Goal: Task Accomplishment & Management: Use online tool/utility

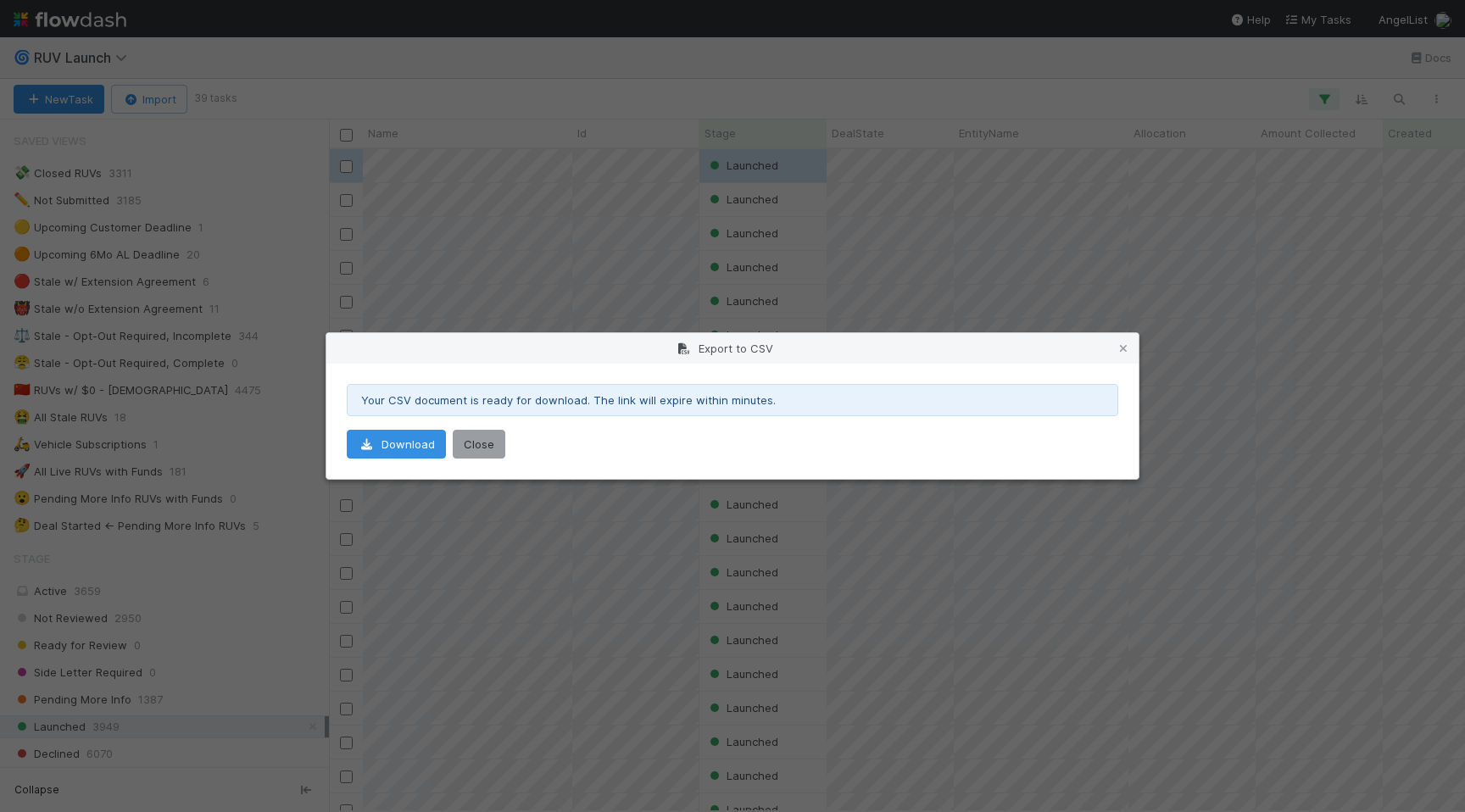
scroll to position [475, 0]
click at [215, 359] on div "Export to CSV Your CSV document is ready for download. The link will expire wit…" at bounding box center [732, 406] width 1465 height 812
click at [476, 454] on button "Close" at bounding box center [478, 443] width 53 height 29
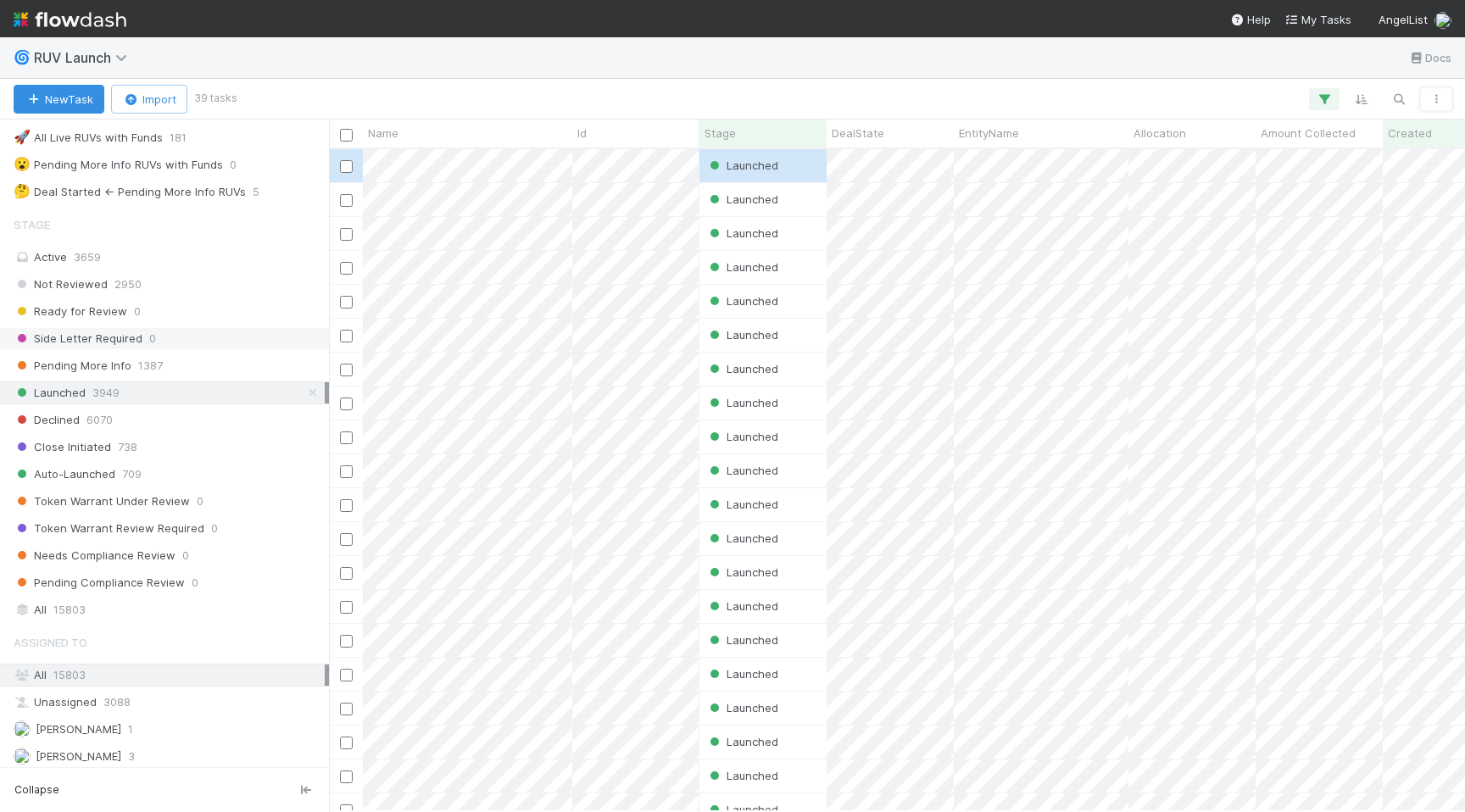
scroll to position [326, 0]
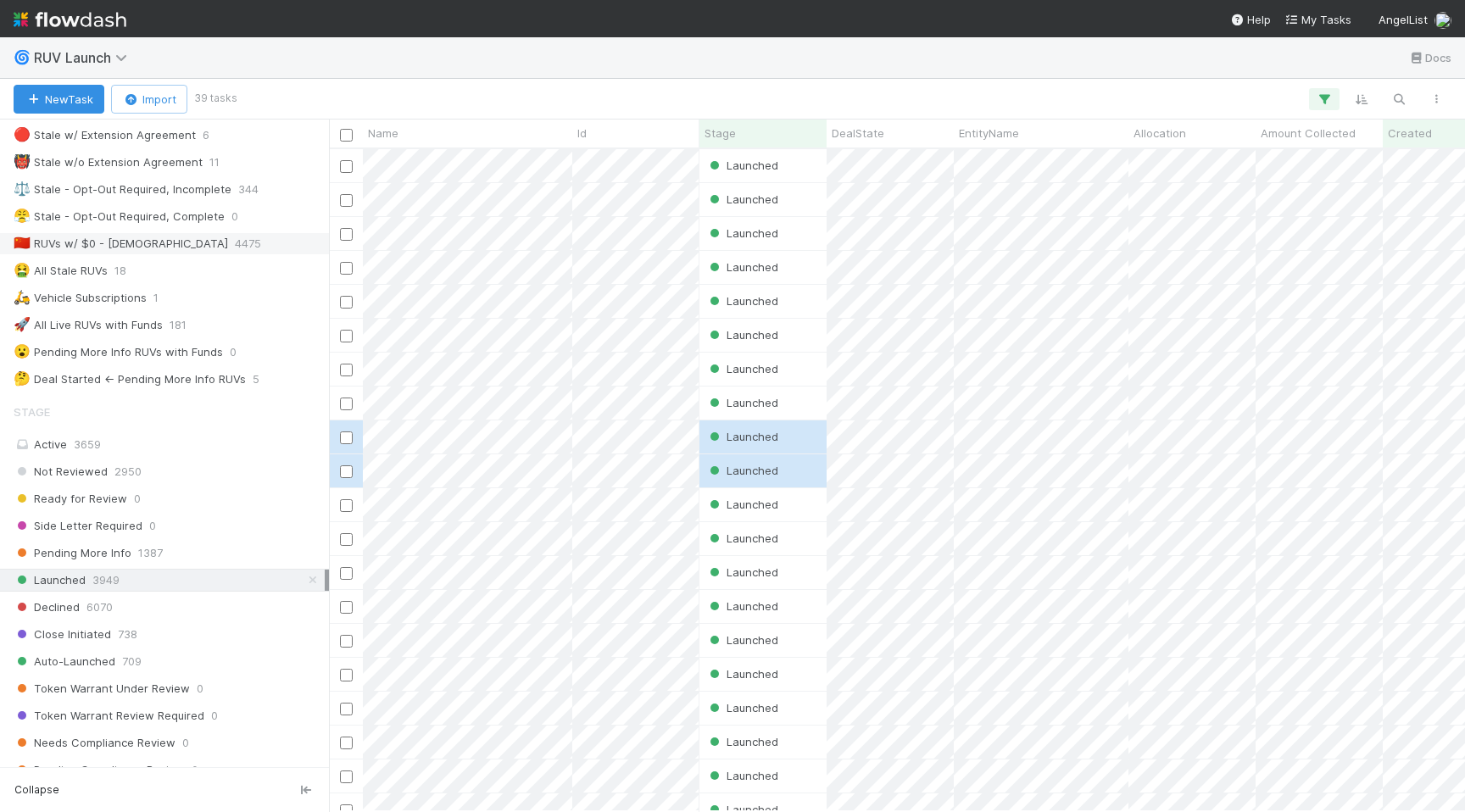
scroll to position [163, 0]
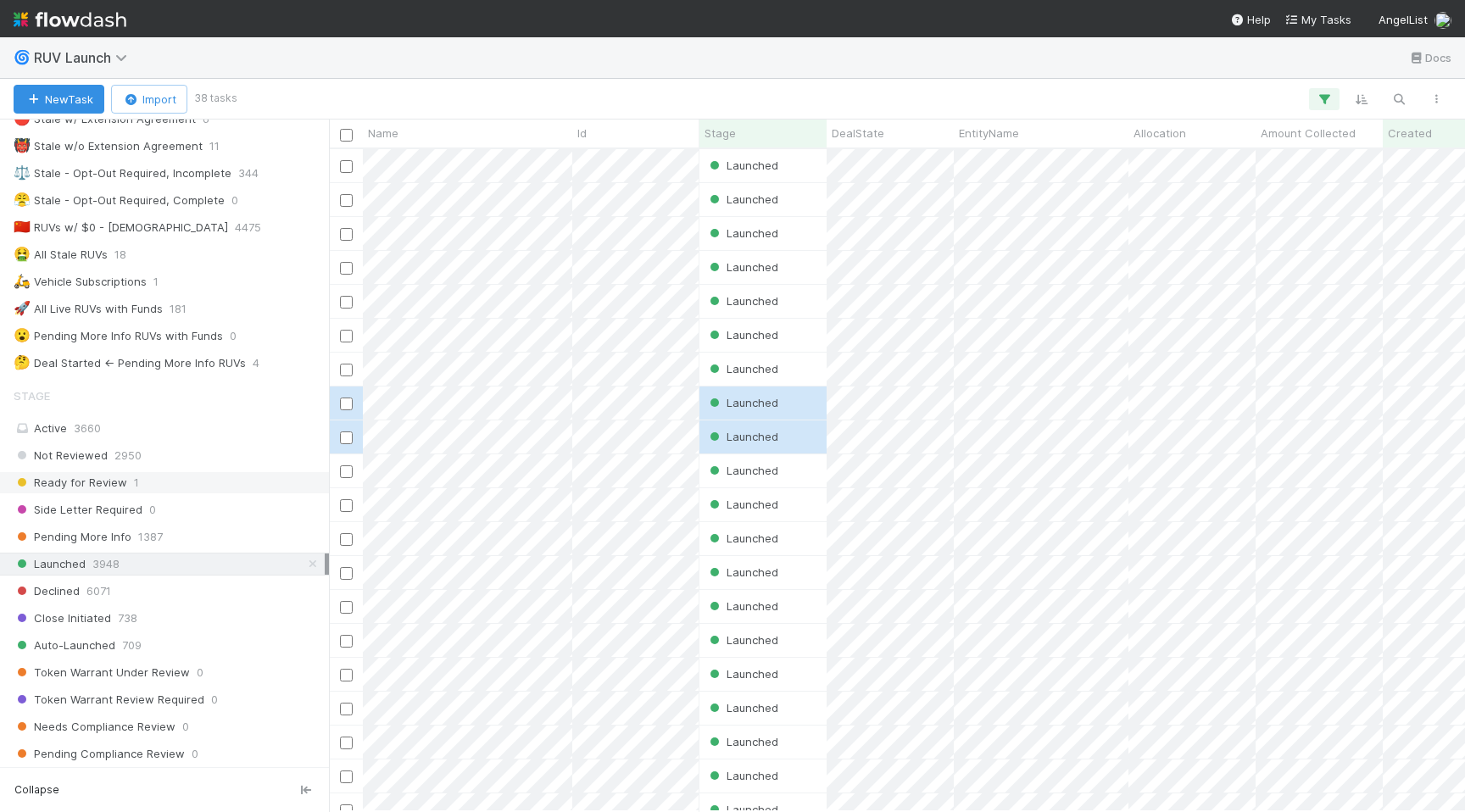
click at [139, 476] on div "Ready for Review 1" at bounding box center [170, 482] width 311 height 21
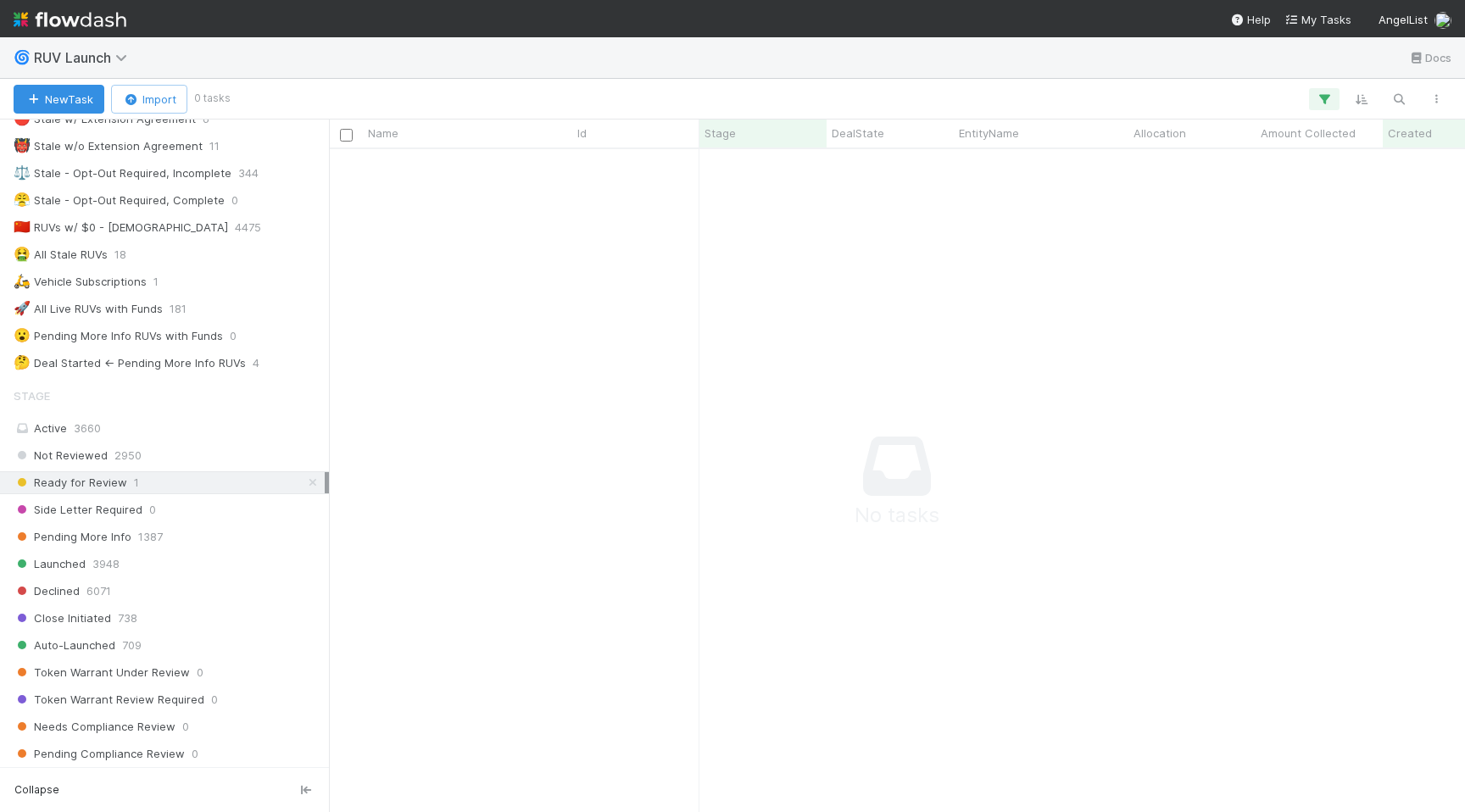
scroll to position [662, 1136]
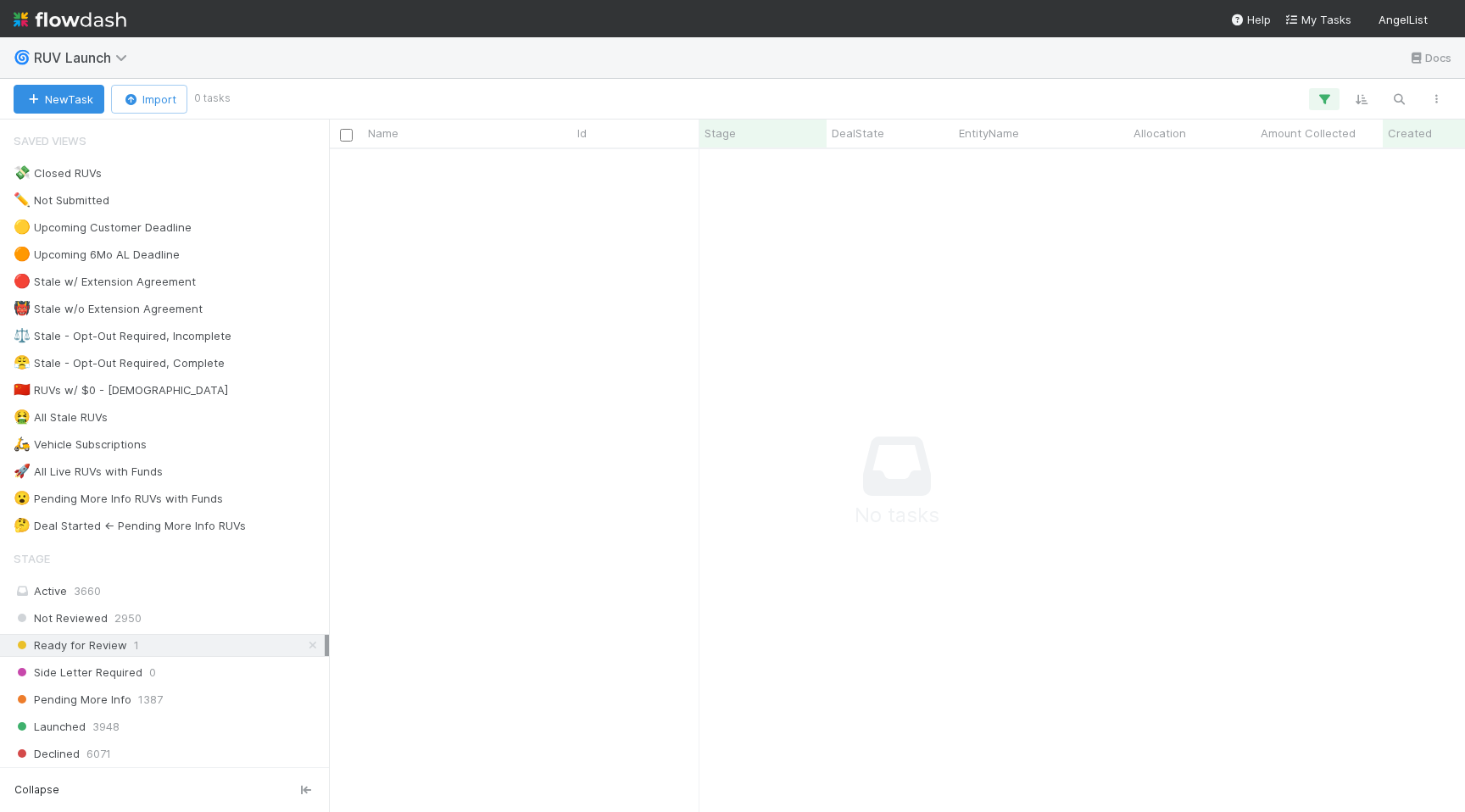
scroll to position [0, 1]
click at [1333, 91] on button "button" at bounding box center [1324, 99] width 31 height 22
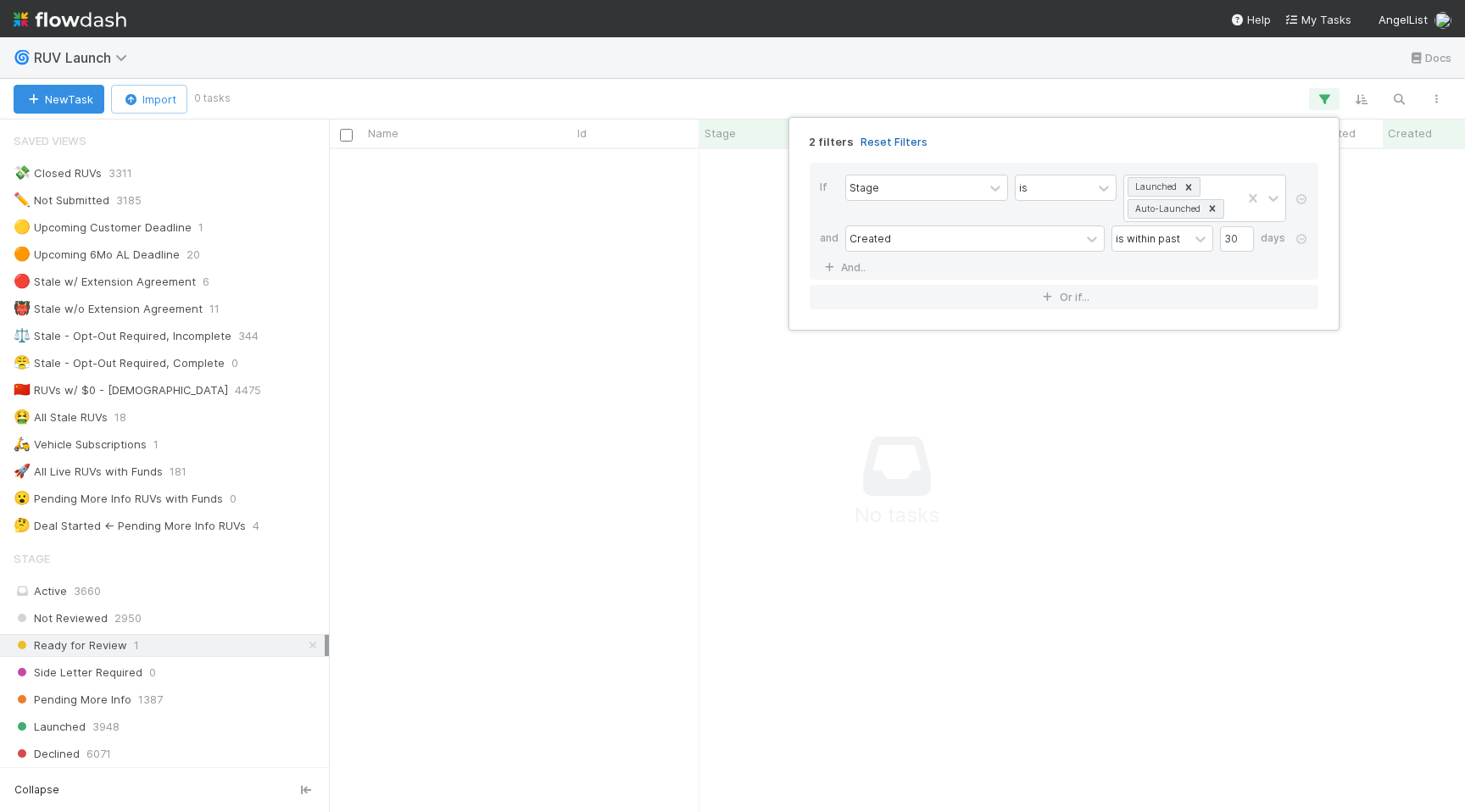
click at [896, 137] on link "Reset Filters" at bounding box center [895, 142] width 67 height 15
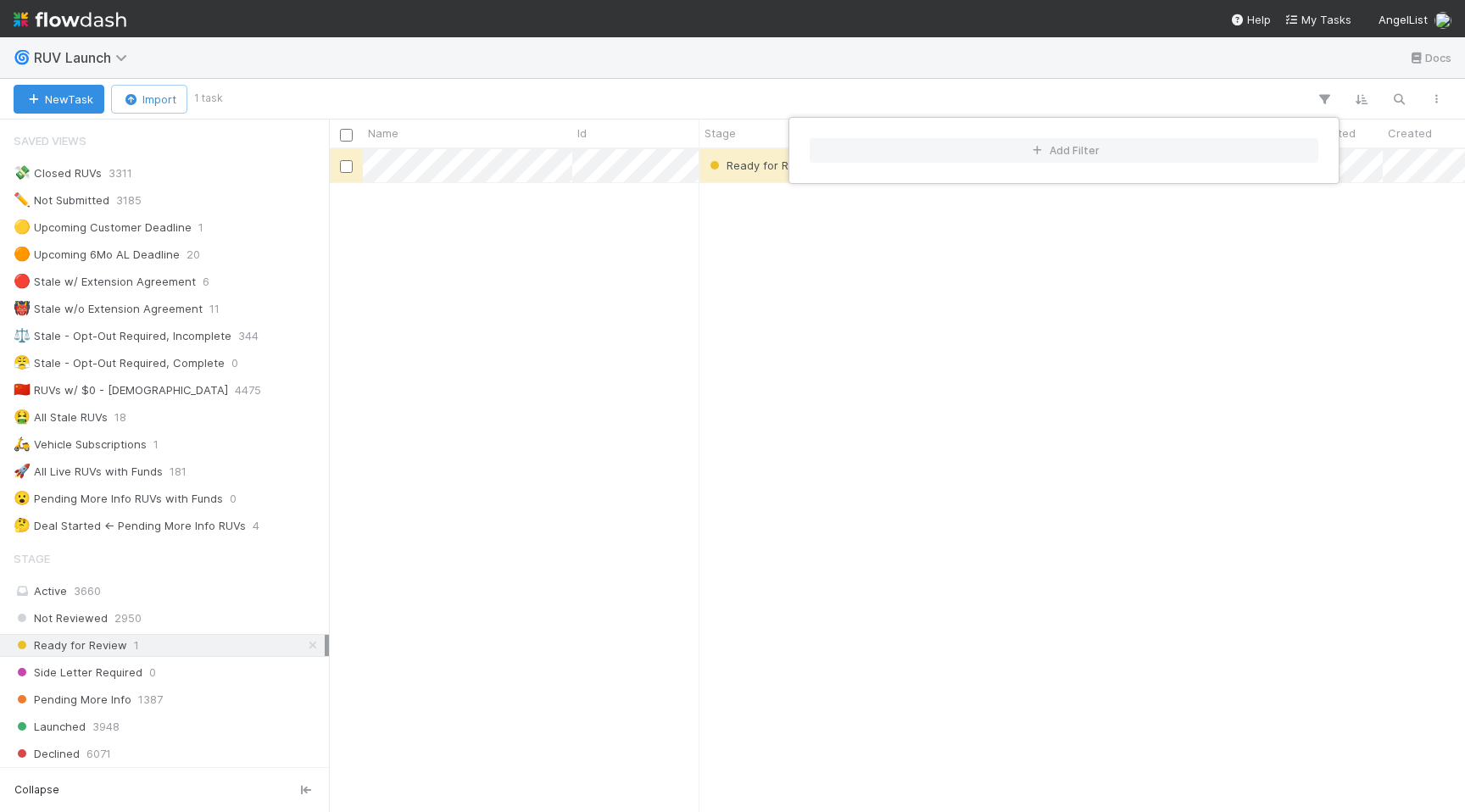
click at [258, 629] on div "Add Filter" at bounding box center [732, 406] width 1465 height 812
click at [476, 170] on div "Add Filter" at bounding box center [732, 406] width 1465 height 812
click at [713, 133] on div at bounding box center [732, 406] width 1465 height 812
